Goal: Check status

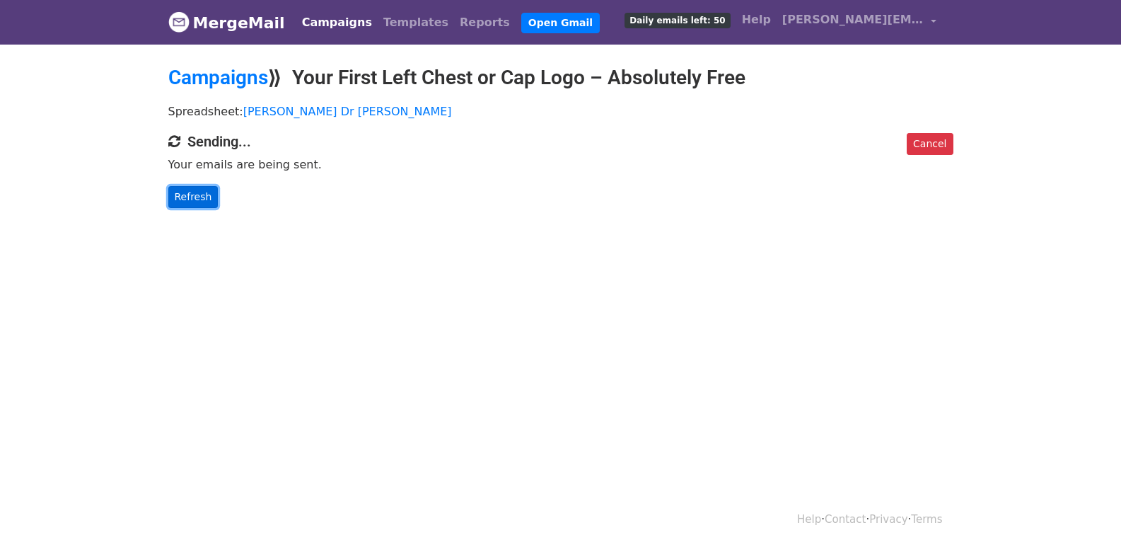
click at [209, 192] on link "Refresh" at bounding box center [193, 197] width 50 height 22
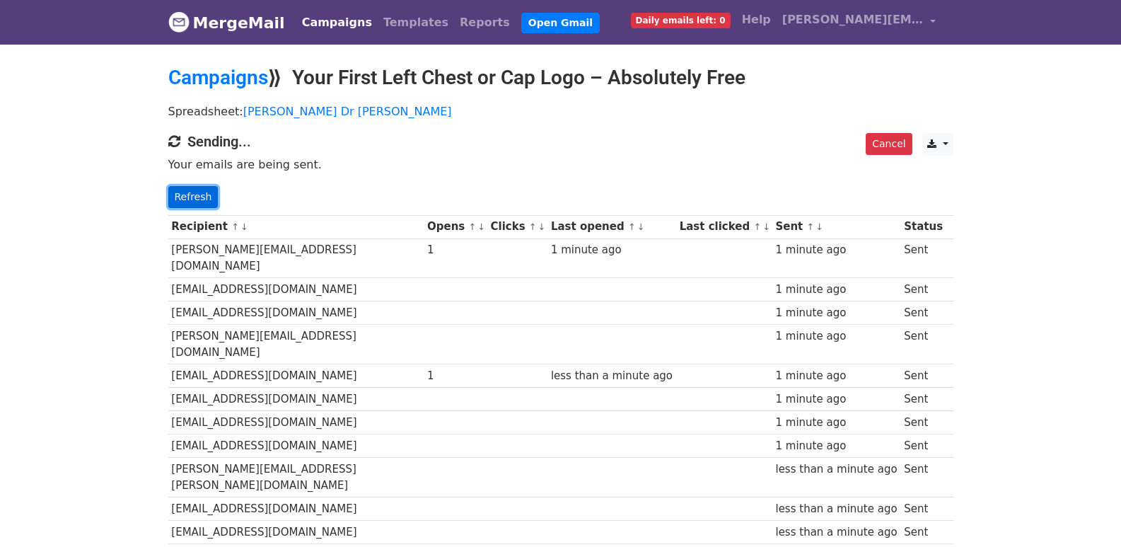
click at [205, 198] on link "Refresh" at bounding box center [193, 197] width 50 height 22
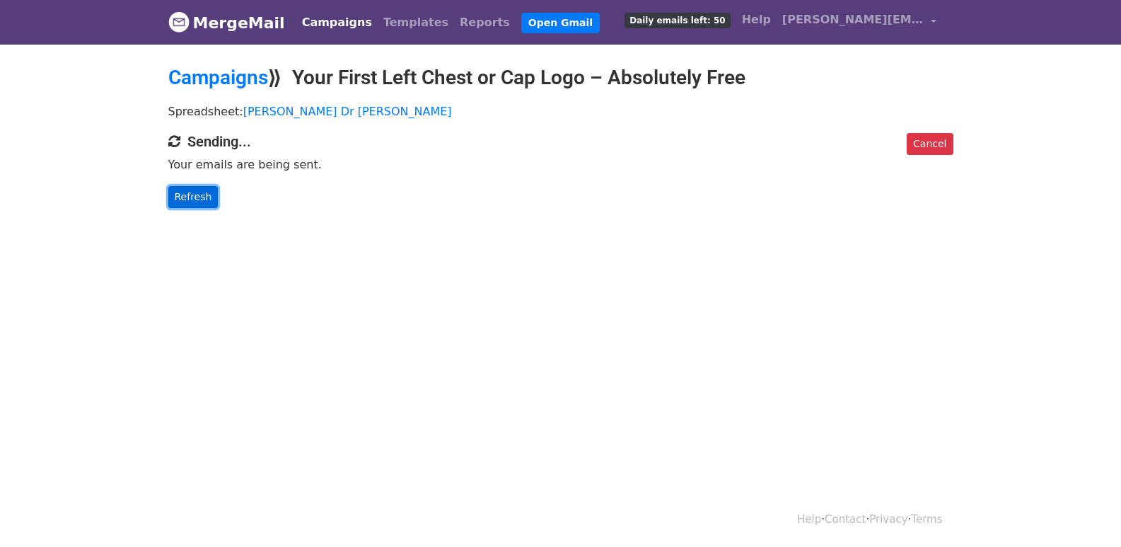
click at [180, 200] on link "Refresh" at bounding box center [193, 197] width 50 height 22
click at [177, 201] on link "Refresh" at bounding box center [193, 197] width 50 height 22
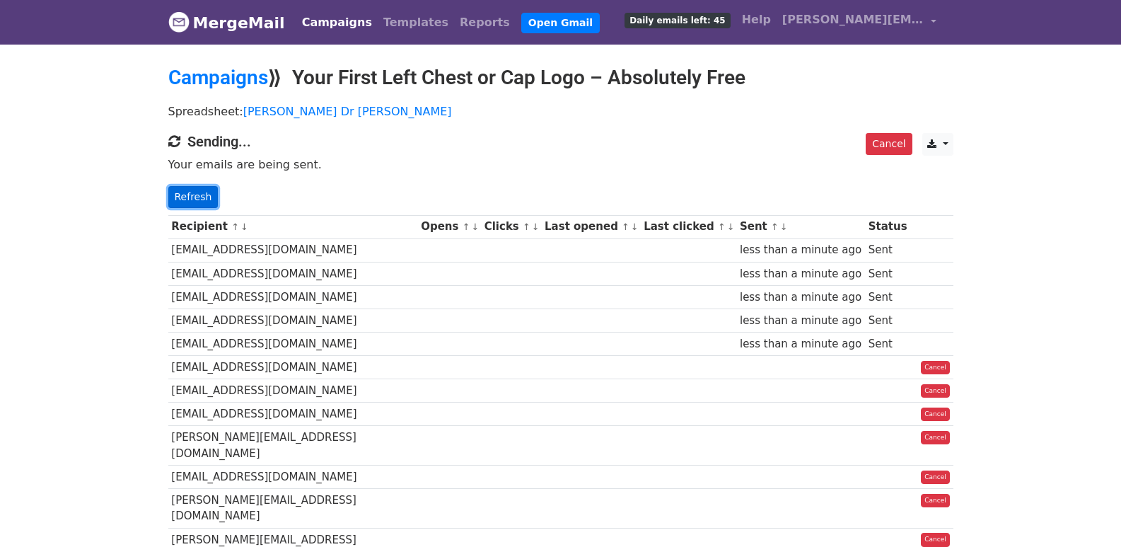
click at [211, 201] on link "Refresh" at bounding box center [193, 197] width 50 height 22
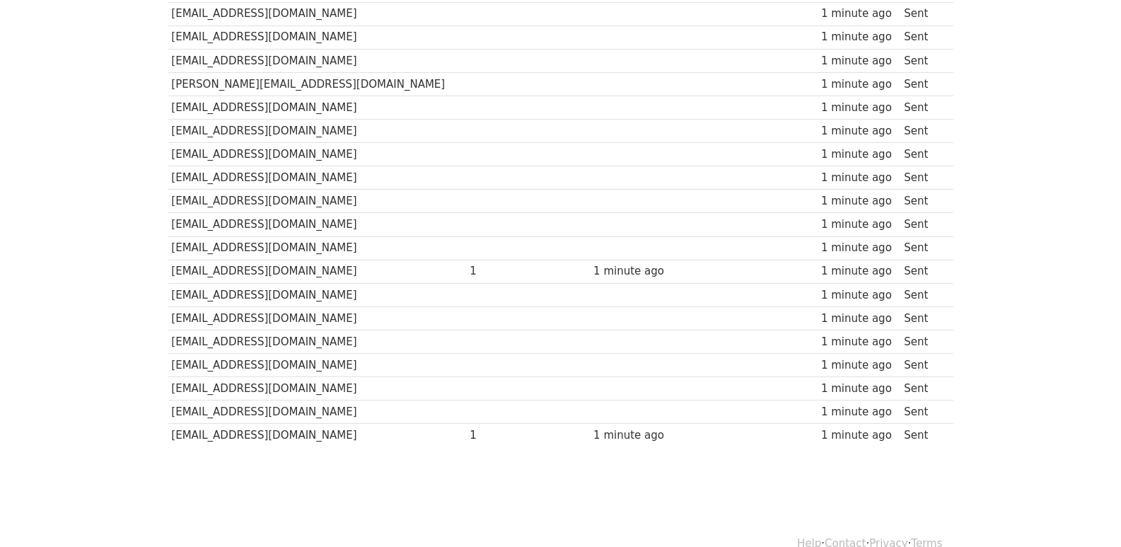
scroll to position [984, 0]
